Goal: Transaction & Acquisition: Purchase product/service

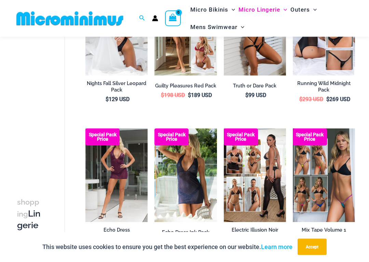
scroll to position [109, 0]
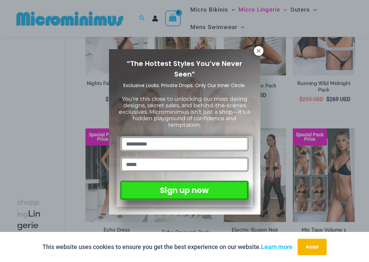
click at [258, 53] on icon at bounding box center [259, 51] width 6 height 6
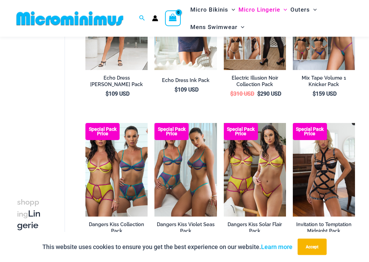
scroll to position [261, 0]
click at [224, 123] on img at bounding box center [224, 123] width 0 height 0
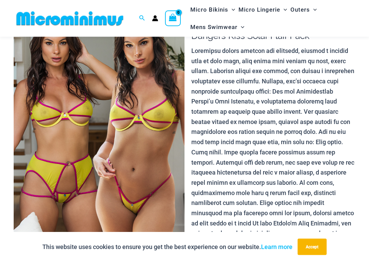
scroll to position [47, 0]
click at [51, 110] on img at bounding box center [99, 138] width 171 height 256
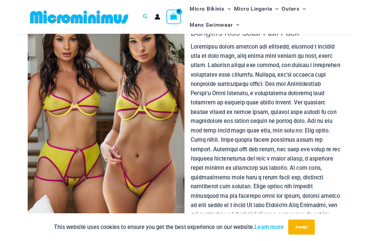
scroll to position [48, 0]
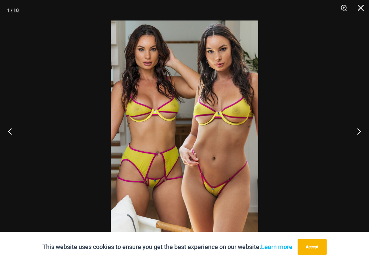
click at [203, 125] on img at bounding box center [185, 131] width 148 height 221
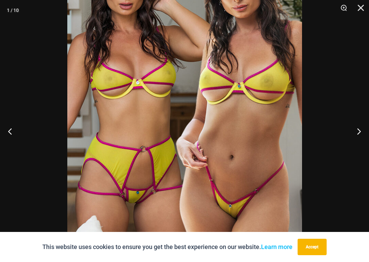
click at [356, 135] on button "Next" at bounding box center [356, 131] width 26 height 34
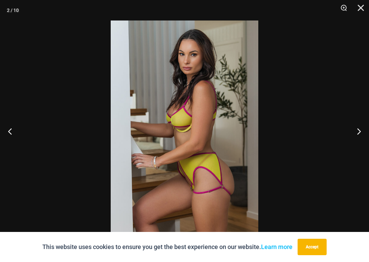
click at [355, 133] on button "Next" at bounding box center [356, 131] width 26 height 34
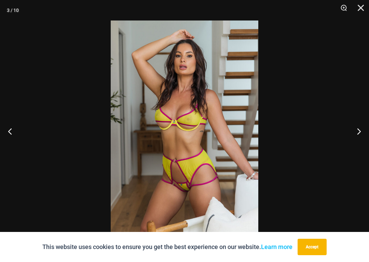
click at [190, 130] on img at bounding box center [185, 131] width 148 height 221
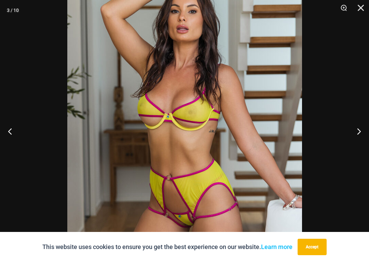
click at [358, 132] on button "Next" at bounding box center [356, 131] width 26 height 34
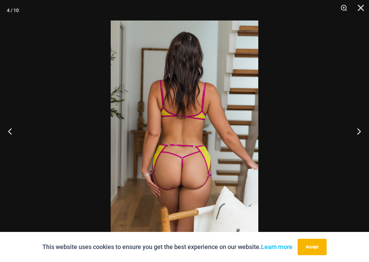
click at [357, 131] on button "Next" at bounding box center [356, 131] width 26 height 34
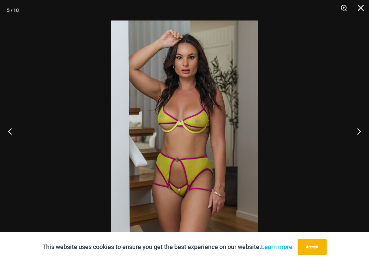
click at [202, 134] on img at bounding box center [185, 131] width 148 height 221
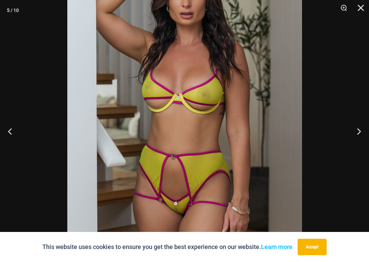
click at [359, 131] on button "Next" at bounding box center [356, 131] width 26 height 34
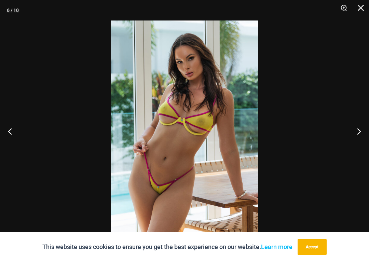
click at [205, 112] on img at bounding box center [185, 131] width 148 height 221
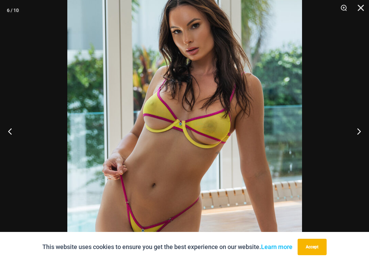
click at [359, 132] on button "Next" at bounding box center [356, 131] width 26 height 34
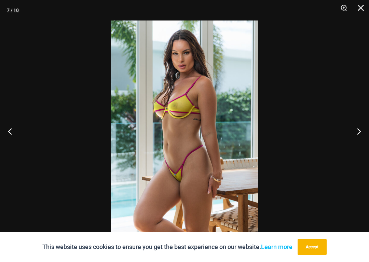
click at [359, 129] on button "Next" at bounding box center [356, 131] width 26 height 34
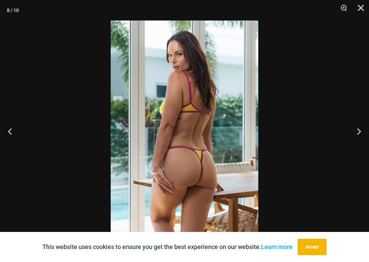
click at [364, 132] on button "Next" at bounding box center [356, 131] width 26 height 34
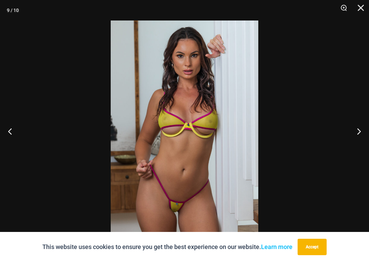
click at [360, 128] on button "Next" at bounding box center [356, 131] width 26 height 34
